Goal: Complete application form

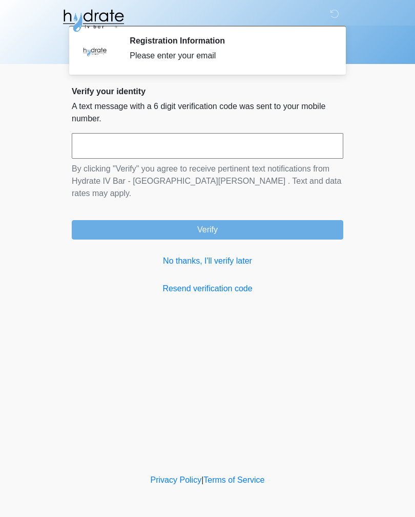
click at [134, 152] on input "text" at bounding box center [207, 146] width 271 height 26
type input "******"
click at [226, 224] on button "Verify" at bounding box center [207, 229] width 271 height 19
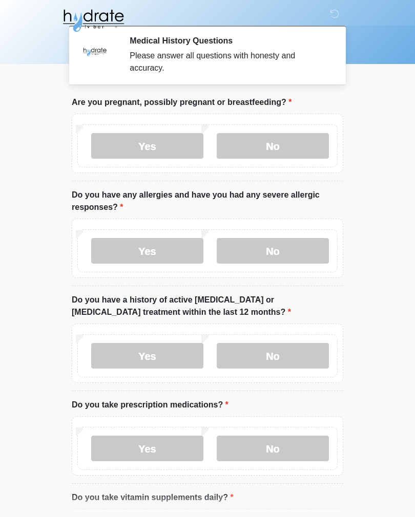
click at [297, 146] on label "No" at bounding box center [273, 146] width 112 height 26
click at [291, 250] on label "No" at bounding box center [273, 251] width 112 height 26
click at [297, 357] on label "No" at bounding box center [273, 356] width 112 height 26
click at [158, 454] on label "Yes" at bounding box center [147, 449] width 112 height 26
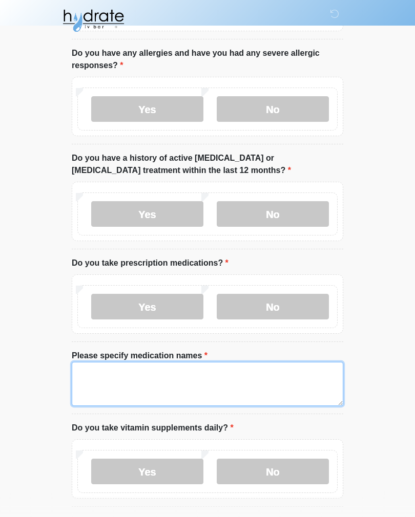
click at [264, 376] on textarea "Please specify medication names" at bounding box center [207, 384] width 271 height 44
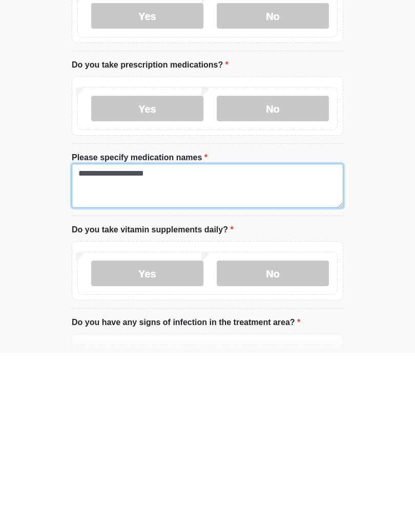
type textarea "**********"
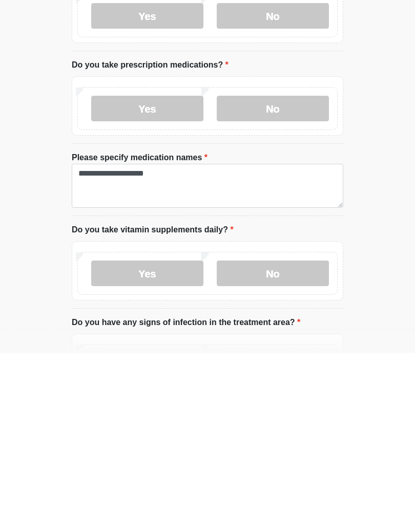
click at [174, 425] on label "Yes" at bounding box center [147, 438] width 112 height 26
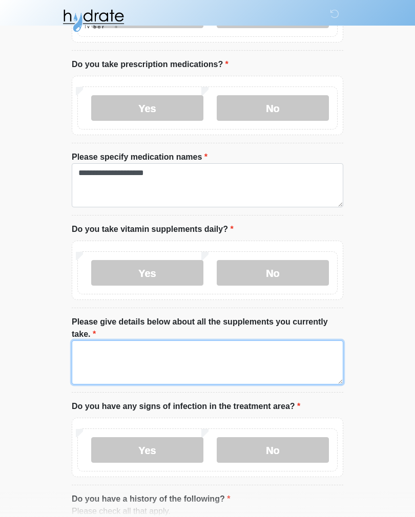
click at [272, 367] on textarea "Please give details below about all the supplements you currently take." at bounding box center [207, 363] width 271 height 44
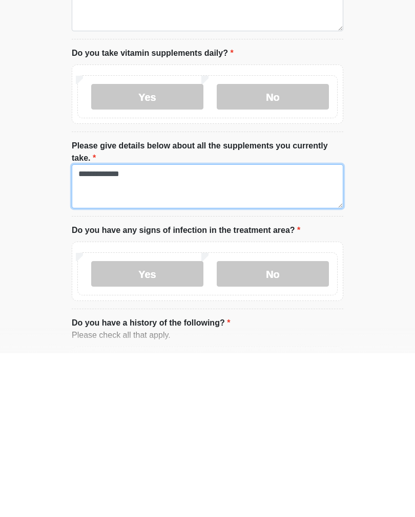
type textarea "**********"
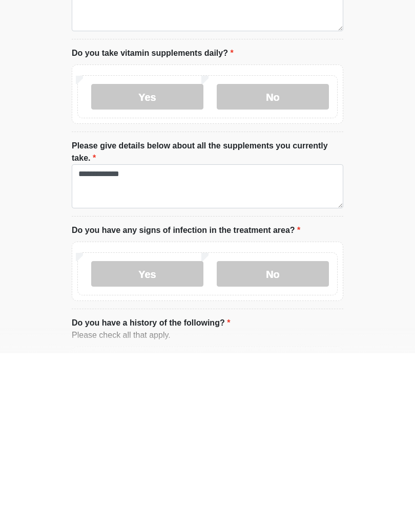
click at [297, 425] on label "No" at bounding box center [273, 438] width 112 height 26
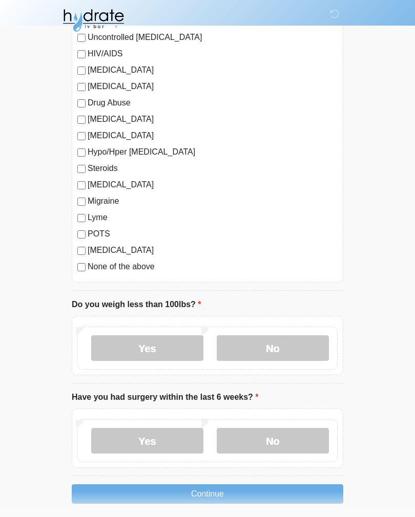
scroll to position [1133, 0]
click at [145, 270] on label "None of the above" at bounding box center [213, 267] width 250 height 12
click at [297, 344] on label "No" at bounding box center [273, 349] width 112 height 26
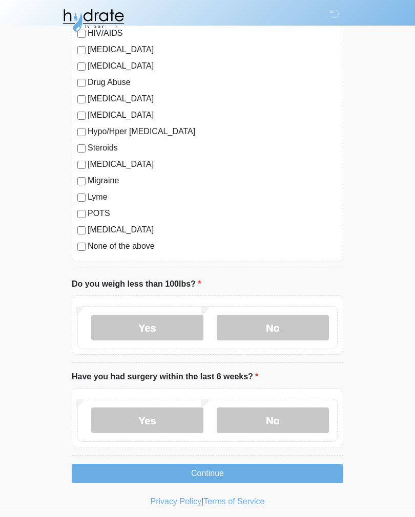
scroll to position [1157, 0]
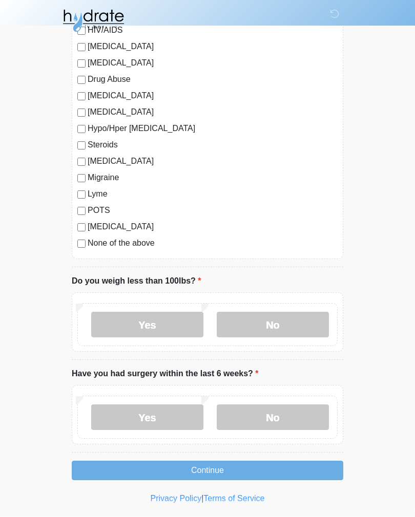
click at [291, 417] on label "No" at bounding box center [273, 418] width 112 height 26
click at [257, 476] on button "Continue" at bounding box center [207, 470] width 271 height 19
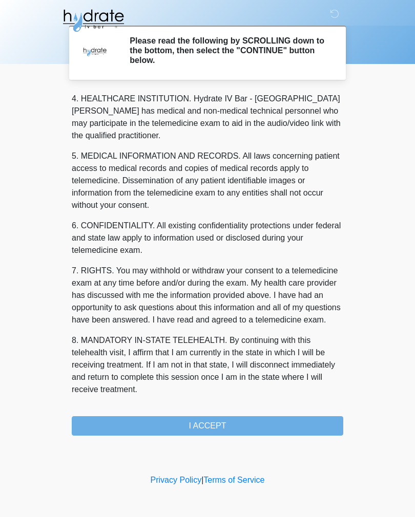
scroll to position [294, 0]
click at [217, 433] on button "I ACCEPT" at bounding box center [207, 425] width 271 height 19
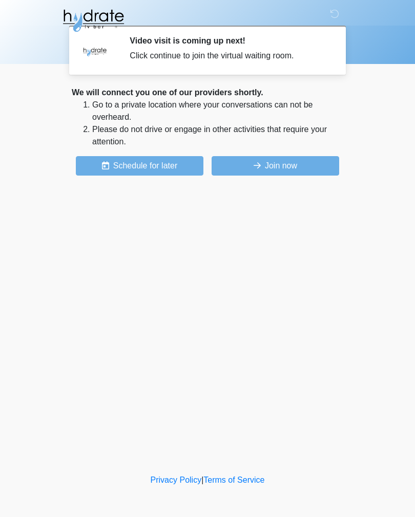
click at [306, 169] on button "Join now" at bounding box center [276, 165] width 128 height 19
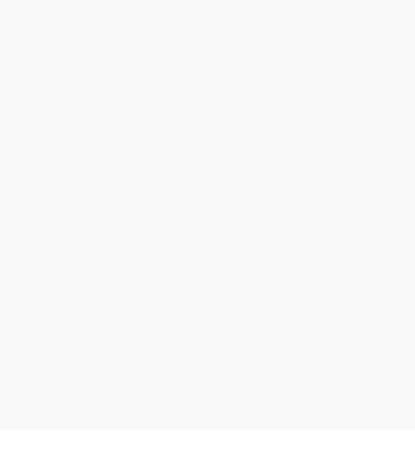
scroll to position [3, 0]
